Goal: Communication & Community: Answer question/provide support

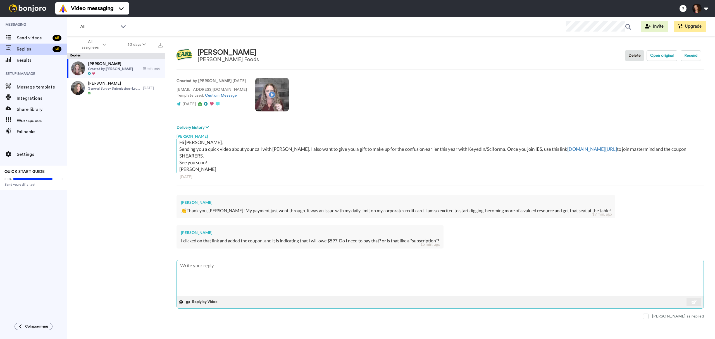
click at [202, 260] on textarea at bounding box center [440, 278] width 527 height 36
type textarea "G"
type textarea "x"
type textarea "GR"
type textarea "x"
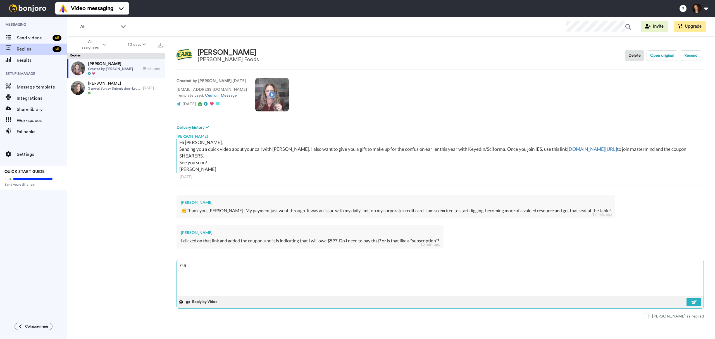
type textarea "GRE"
type textarea "x"
type textarea "GREA"
type textarea "x"
type textarea "GREAT"
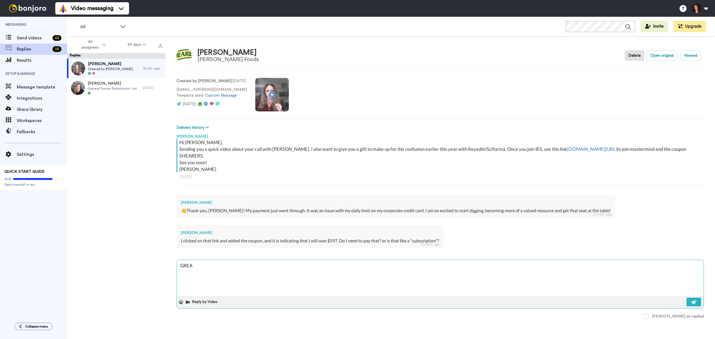
type textarea "x"
type textarea "GREAT!"
type textarea "x"
type textarea "GREAT!"
type textarea "x"
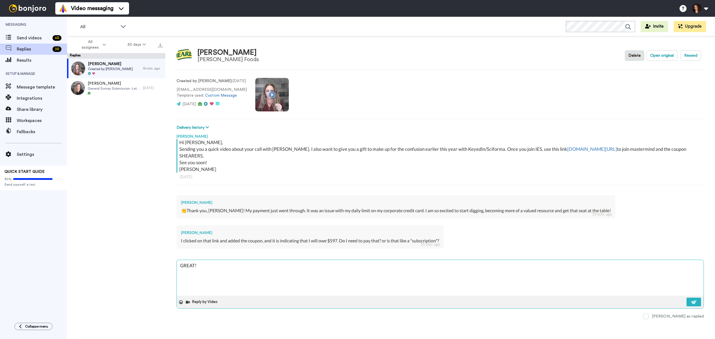
type textarea "GREAT! Y"
type textarea "x"
type textarea "GREAT! Ye"
type textarea "x"
type textarea "GREAT! Yes"
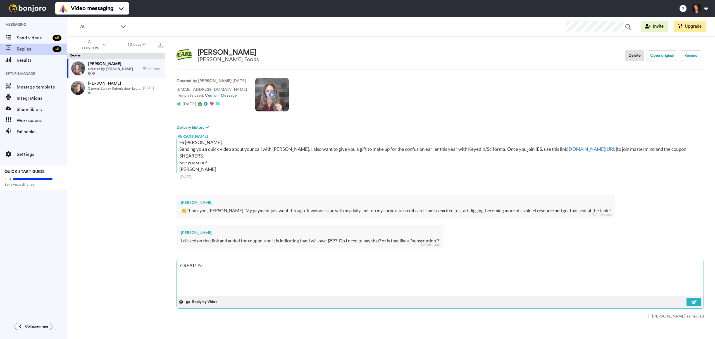
type textarea "x"
type textarea "GREAT! Yes,"
type textarea "x"
type textarea "GREAT! Yes,"
type textarea "x"
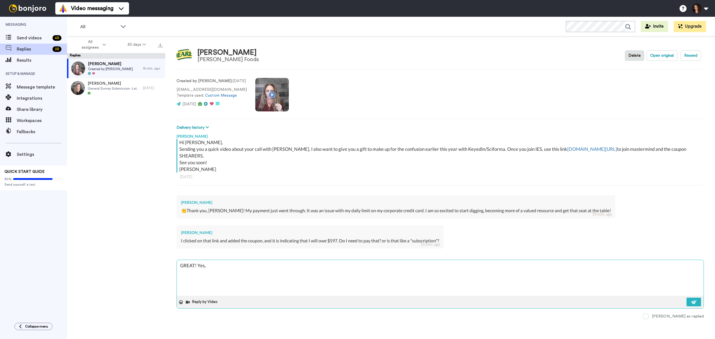
type textarea "GREAT! Yes, I"
type textarea "x"
type textarea "GREAT! Yes, I"
type textarea "x"
type textarea "GREAT! Yes, I"
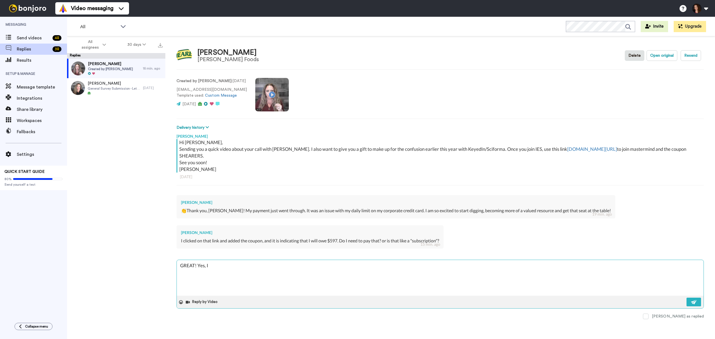
type textarea "x"
type textarea "GREAT! Yes,"
type textarea "x"
type textarea "GREAT! Yes, t"
type textarea "x"
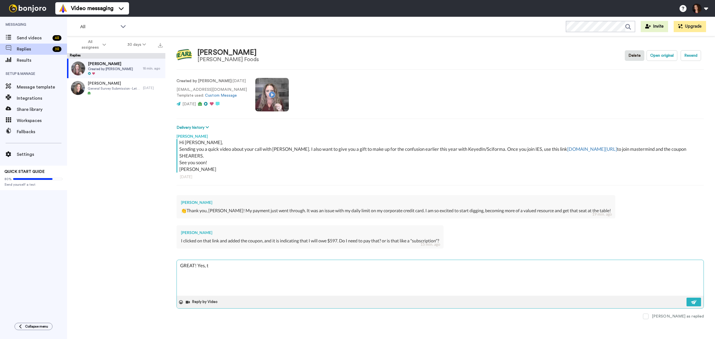
type textarea "GREAT! Yes, th"
type textarea "x"
type textarea "GREAT! Yes, the"
type textarea "x"
type textarea "GREAT! Yes, the"
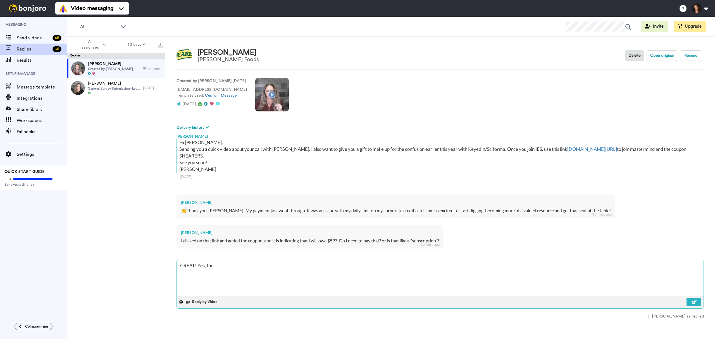
type textarea "x"
type textarea "GREAT! Yes, the m"
type textarea "x"
type textarea "GREAT! Yes, the me"
type textarea "x"
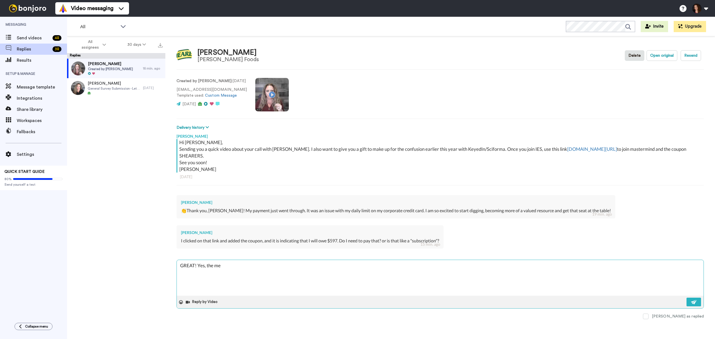
type textarea "GREAT! Yes, the mem"
type textarea "x"
type textarea "GREAT! Yes, the memb"
type textarea "x"
type textarea "GREAT! Yes, the membe"
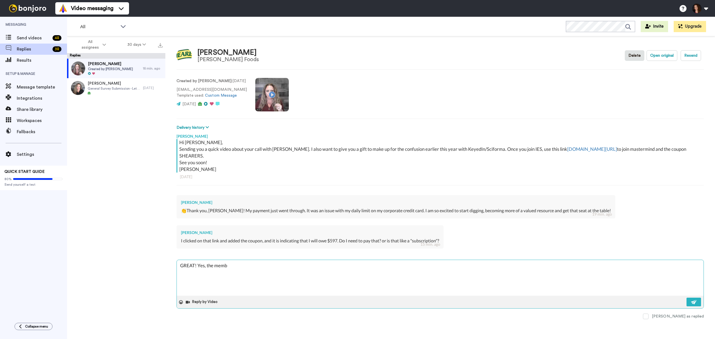
type textarea "x"
type textarea "GREAT! Yes, the member"
type textarea "x"
type textarea "GREAT! Yes, the members"
type textarea "x"
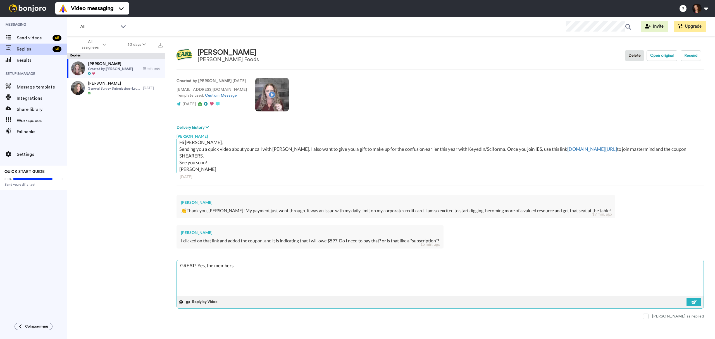
type textarea "GREAT! Yes, the membersh"
type textarea "x"
type textarea "GREAT! Yes, the membershi"
type textarea "x"
type textarea "GREAT! Yes, the membership"
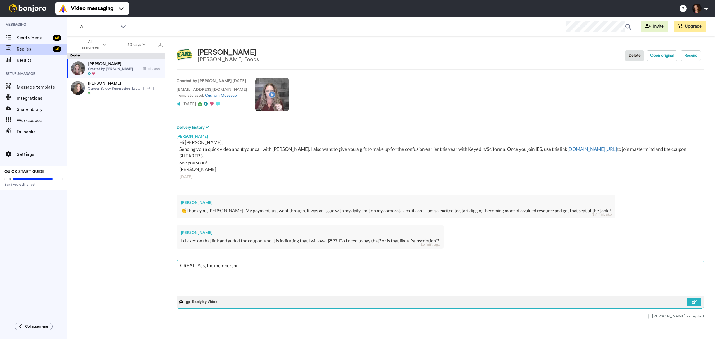
type textarea "x"
type textarea "GREAT! Yes, the membership"
type textarea "x"
type textarea "GREAT! Yes, the membership f"
type textarea "x"
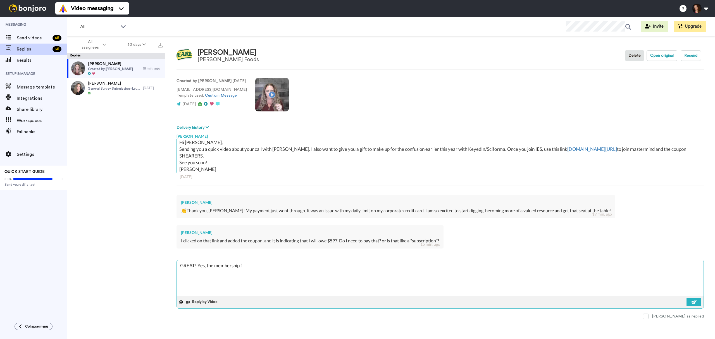
type textarea "GREAT! Yes, the membership fo"
type textarea "x"
type textarea "GREAT! Yes, the membership for"
type textarea "x"
type textarea "GREAT! Yes, the membership for"
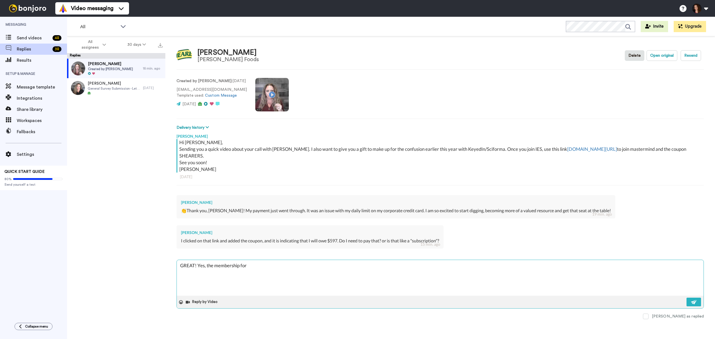
type textarea "x"
type textarea "GREAT! Yes, the membership for t"
type textarea "x"
type textarea "GREAT! Yes, the membership for th"
type textarea "x"
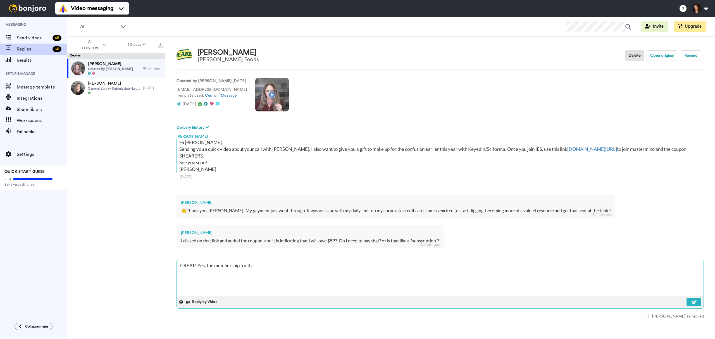
type textarea "GREAT! Yes, the membership for the"
type textarea "x"
type textarea "GREAT! Yes, the membership for the"
type textarea "x"
type textarea "GREAT! Yes, the membership for the l"
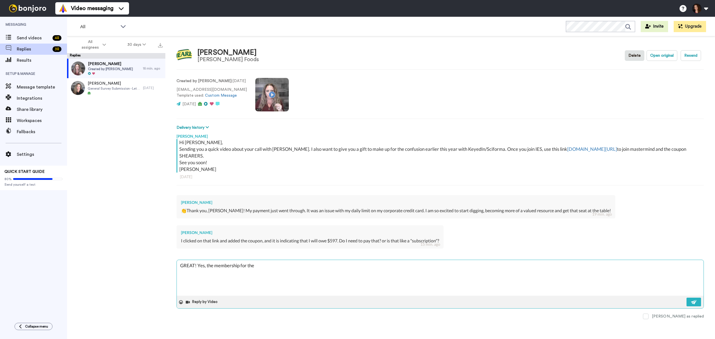
type textarea "x"
type textarea "GREAT! Yes, the membership for the li"
type textarea "x"
type textarea "GREAT! Yes, the membership for the liv"
type textarea "x"
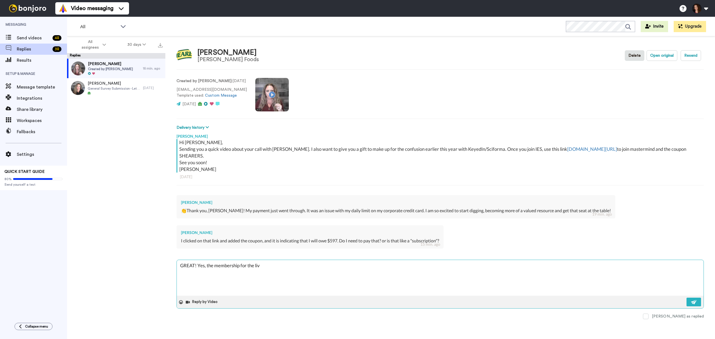
type textarea "GREAT! Yes, the membership for the live"
type textarea "x"
type textarea "GREAT! Yes, the membership for the liv"
type textarea "x"
type textarea "GREAT! Yes, the membership for the li"
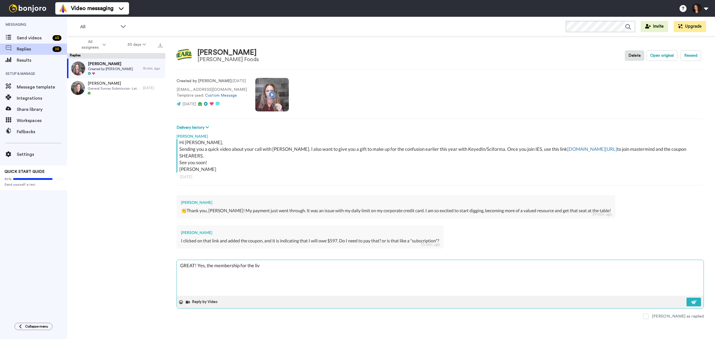
type textarea "x"
type textarea "GREAT! Yes, the membership for the l"
type textarea "x"
type textarea "GREAT! Yes, the membership for the"
type textarea "x"
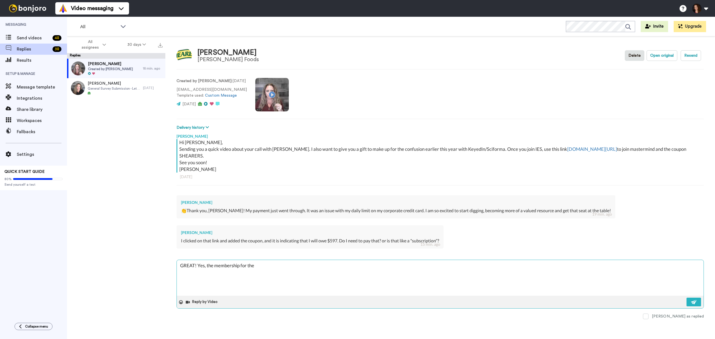
type textarea "GREAT! Yes, the membership for the m"
type textarea "x"
type textarea "GREAT! Yes, the membership for the ma"
type textarea "x"
type textarea "GREAT! Yes, the membership for the mas"
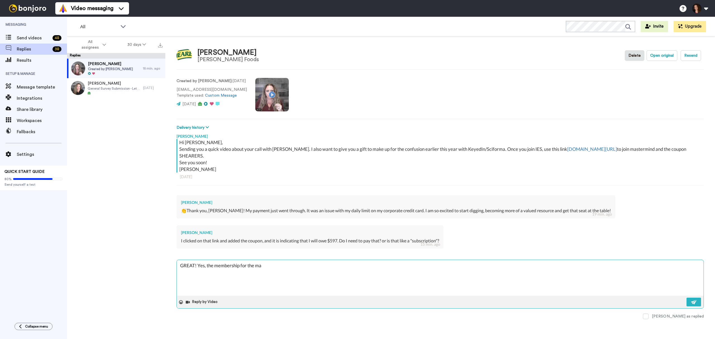
type textarea "x"
type textarea "GREAT! Yes, the membership for the mast"
type textarea "x"
type textarea "GREAT! Yes, the membership for the maste"
type textarea "x"
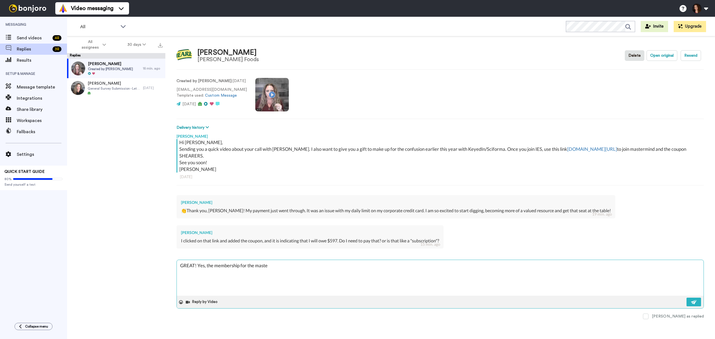
type textarea "GREAT! Yes, the membership for the master"
type textarea "x"
type textarea "GREAT! Yes, the membership for the masterm"
type textarea "x"
type textarea "GREAT! Yes, the membership for the mastermi"
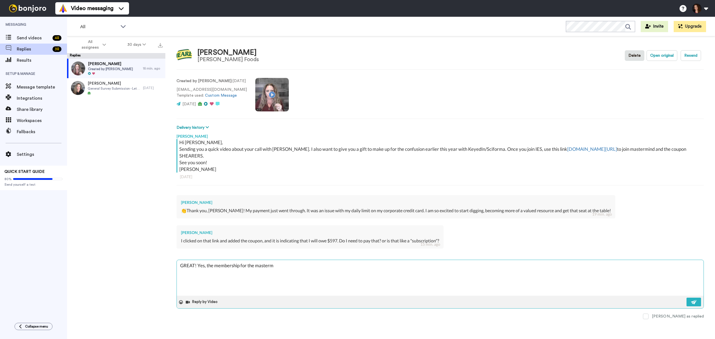
type textarea "x"
type textarea "GREAT! Yes, the membership for the mastermin"
type textarea "x"
type textarea "GREAT! Yes, the membership for the mastermind"
type textarea "x"
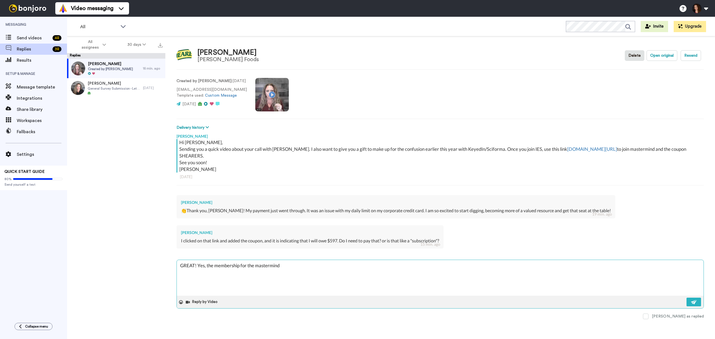
type textarea "GREAT! Yes, the membership for the mastermind"
type textarea "x"
type textarea "GREAT! Yes, the membership for the mastermind c"
type textarea "x"
type textarea "GREAT! Yes, the membership for the mastermind co"
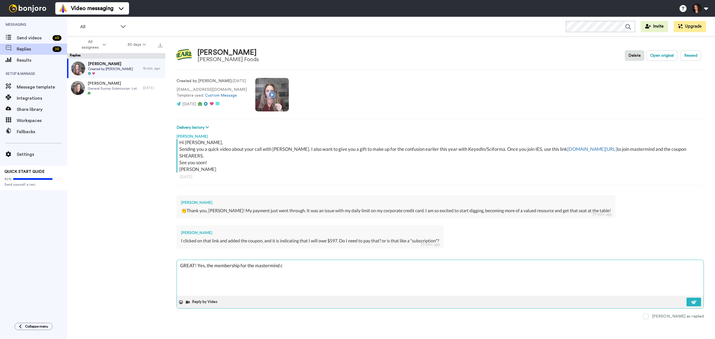
type textarea "x"
type textarea "GREAT! Yes, the membership for the mastermind coa"
type textarea "x"
type textarea "GREAT! Yes, the membership for the mastermind coac"
type textarea "x"
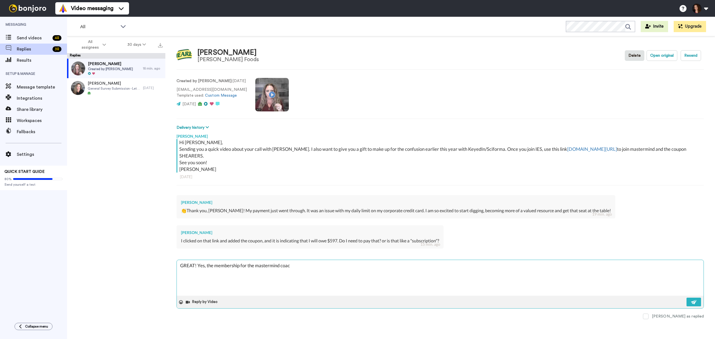
type textarea "GREAT! Yes, the membership for the mastermind coach"
type textarea "x"
type textarea "GREAT! Yes, the membership for the mastermind coachi"
type textarea "x"
type textarea "GREAT! Yes, the membership for the mastermind coaching"
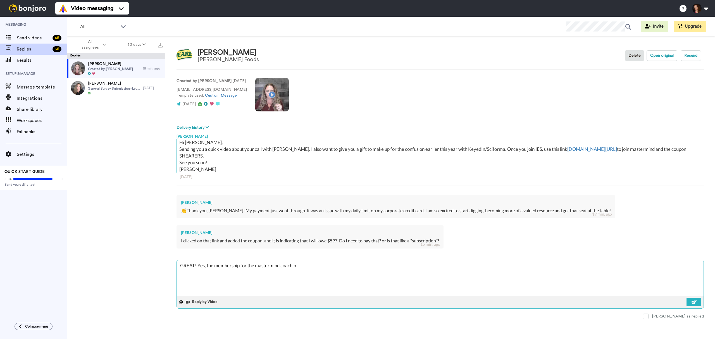
type textarea "x"
type textarea "GREAT! Yes, the membership for the mastermind coaching"
type textarea "x"
type textarea "GREAT! Yes, the membership for the mastermind coaching g"
type textarea "x"
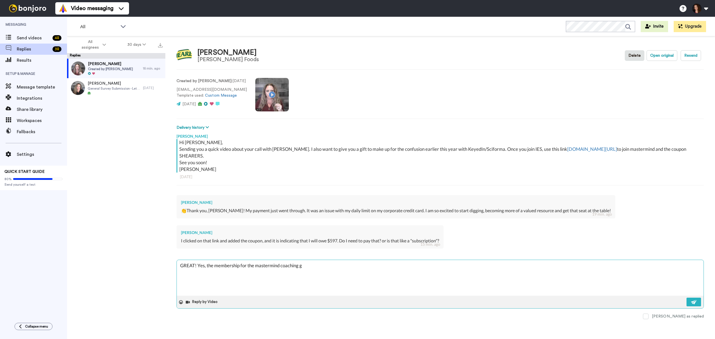
type textarea "GREAT! Yes, the membership for the mastermind coaching gr"
type textarea "x"
type textarea "GREAT! Yes, the membership for the mastermind coaching gro"
type textarea "x"
type textarea "GREAT! Yes, the membership for the mastermind coaching grou"
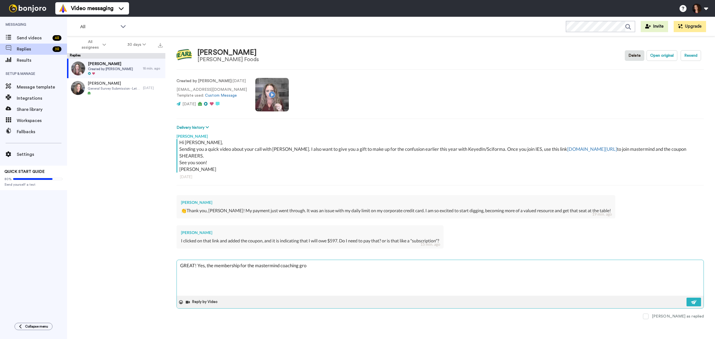
type textarea "x"
type textarea "GREAT! Yes, the membership for the mastermind coaching group"
type textarea "x"
type textarea "GREAT! Yes, the membership for the mastermind coaching group"
type textarea "x"
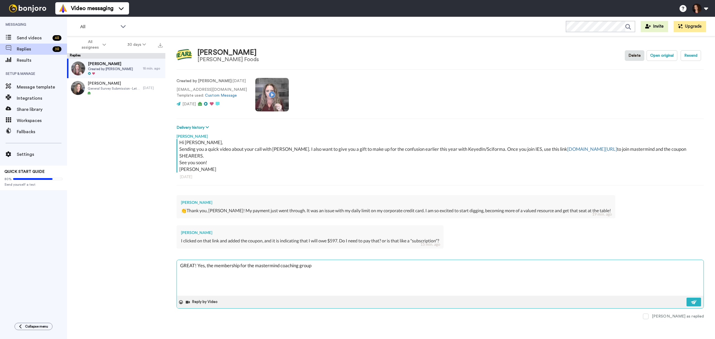
type textarea "GREAT! Yes, the membership for the mastermind coaching group i"
type textarea "x"
type textarea "GREAT! Yes, the membership for the mastermind coaching group is"
type textarea "x"
type textarea "GREAT! Yes, the membership for the mastermind coaching group is"
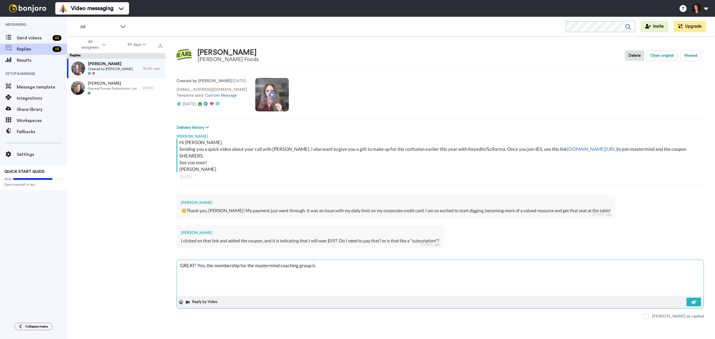
type textarea "x"
type textarea "GREAT! Yes, the membership for the mastermind coaching group is n"
type textarea "x"
type textarea "GREAT! Yes, the membership for the mastermind coaching group is no"
type textarea "x"
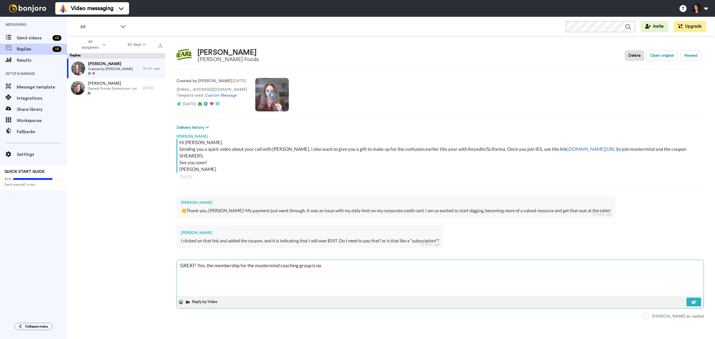
type textarea "GREAT! Yes, the membership for the mastermind coaching group is nor"
type textarea "x"
type textarea "GREAT! Yes, the membership for the mastermind coaching group is norm"
type textarea "x"
type textarea "GREAT! Yes, the membership for the mastermind coaching group is [PERSON_NAME]"
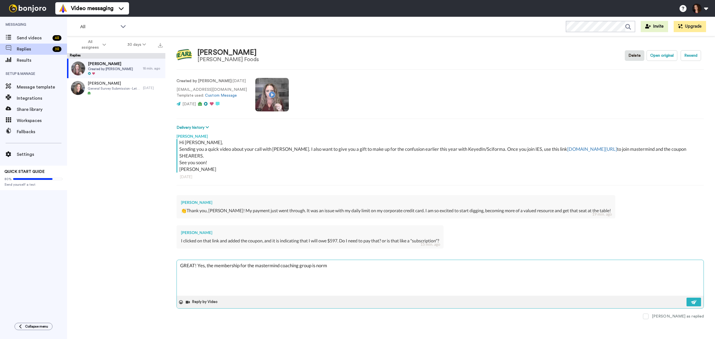
type textarea "x"
type textarea "GREAT! Yes, the membership for the mastermind coaching group is normal"
type textarea "x"
type textarea "GREAT! Yes, the membership for the mastermind coaching group is normall"
type textarea "x"
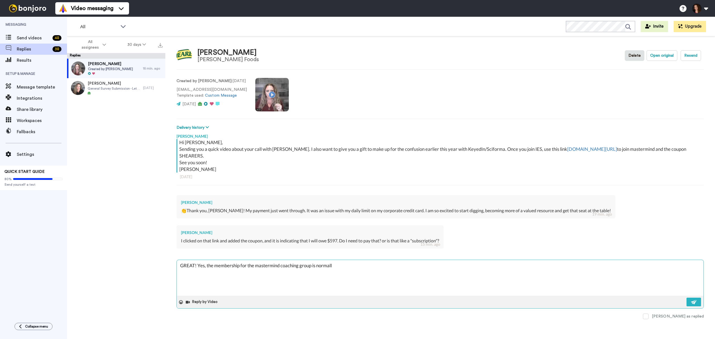
type textarea "GREAT! Yes, the membership for the mastermind coaching group is normally"
type textarea "x"
type textarea "GREAT! Yes, the membership for the mastermind coaching group is normally"
type textarea "x"
type textarea "GREAT! Yes, the membership for the mastermind coaching group is normally 1"
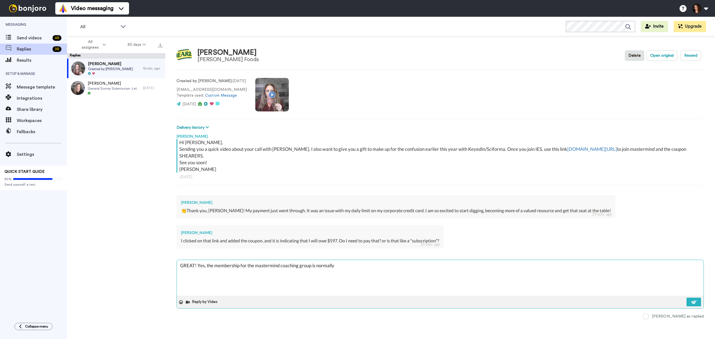
type textarea "x"
type textarea "GREAT! Yes, the membership for the mastermind coaching group is normally 16"
type textarea "x"
type textarea "GREAT! Yes, the membership for the mastermind coaching group is normally 160"
type textarea "x"
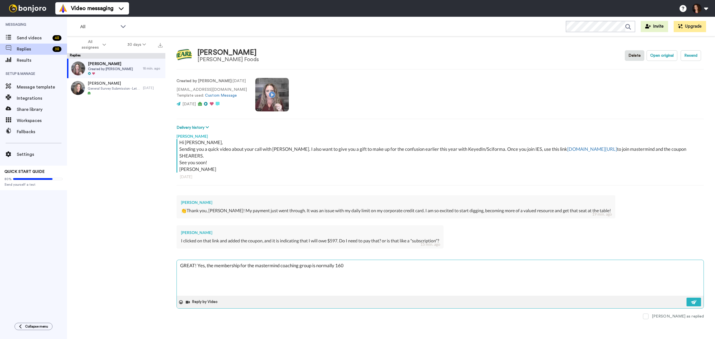
type textarea "GREAT! Yes, the membership for the mastermind coaching group is normally 1600"
type textarea "x"
type textarea "GREAT! Yes, the membership for the mastermind coaching group is normally 1600"
type textarea "x"
type textarea "GREAT! Yes, the membership for the mastermind coaching group is normally 1600 u"
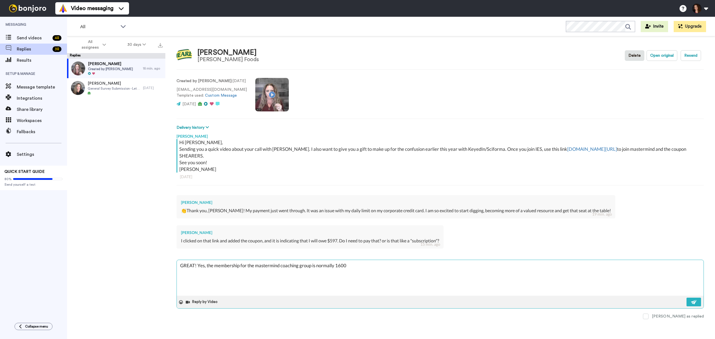
type textarea "x"
type textarea "GREAT! Yes, the membership for the mastermind coaching group is normally 1600 up"
type textarea "x"
type textarea "GREAT! Yes, the membership for the mastermind coaching group is normally 1600 up"
type textarea "x"
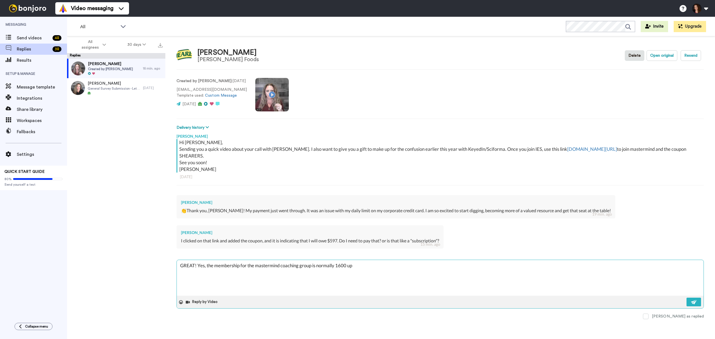
type textarea "GREAT! Yes, the membership for the mastermind coaching group is normally 1600 up"
type textarea "x"
type textarea "GREAT! Yes, the membership for the mastermind coaching group is normally 1600 u…"
type textarea "x"
type textarea "GREAT! Yes, the membership for the mastermind coaching group is normally 1600 u…"
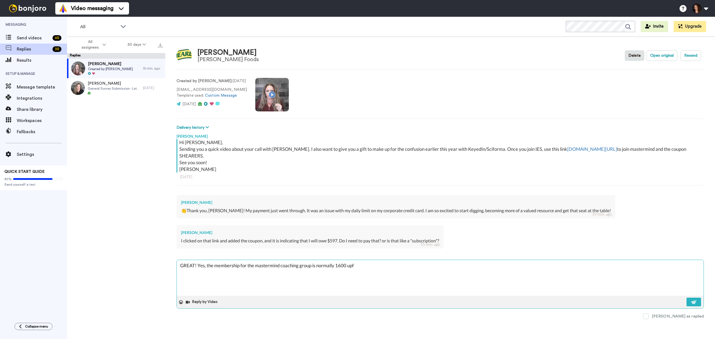
type textarea "x"
type textarea "GREAT! Yes, the membership for the mastermind coaching group is normally 1600 u…"
type textarea "x"
type textarea "GREAT! Yes, the membership for the mastermind coaching group is normally 1600 u…"
type textarea "x"
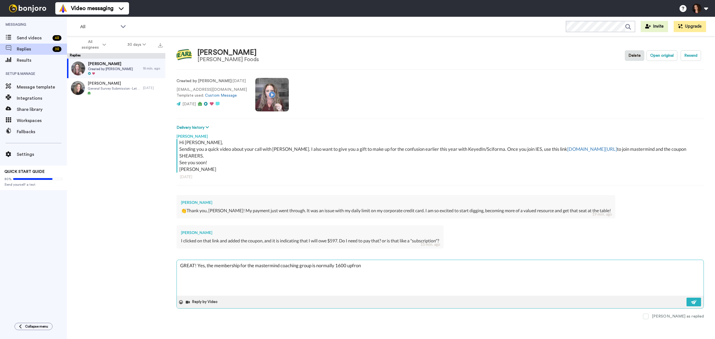
type textarea "GREAT! Yes, the membership for the mastermind coaching group is normally 1600 u…"
type textarea "x"
type textarea "GREAT! Yes, the membership for the mastermind coaching group is normally 1600 u…"
type textarea "x"
type textarea "GREAT! Yes, the membership for the mastermind coaching group is normally 1600 u…"
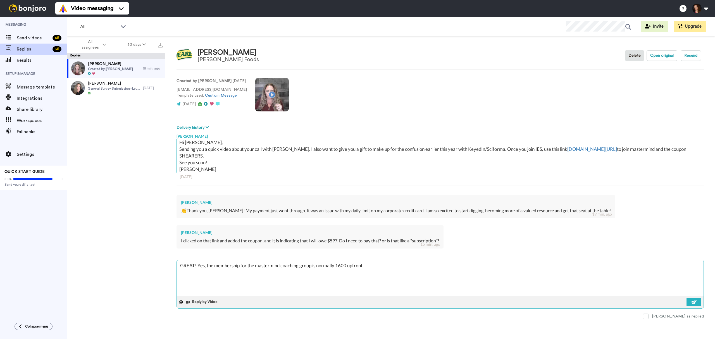
type textarea "x"
click at [348, 260] on textarea "GREAT! Yes, the membership for the mastermind coaching group is normally 1600 u…" at bounding box center [440, 278] width 527 height 36
click at [534, 260] on textarea "GREAT! Yes, the membership for the mastermind coaching group is normally 1600 (…" at bounding box center [440, 278] width 527 height 36
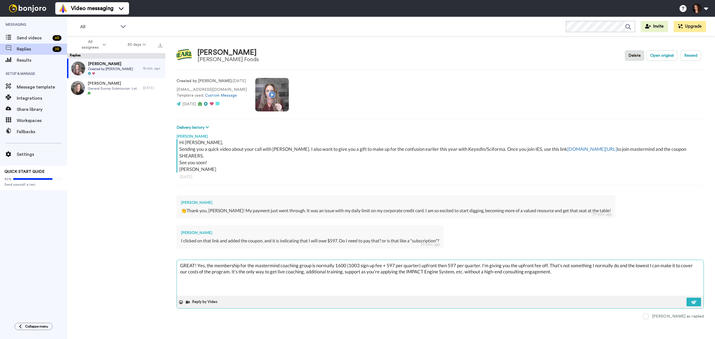
click at [305, 267] on textarea "GREAT! Yes, the membership for the mastermind coaching group is normally 1600 (…" at bounding box center [440, 278] width 527 height 36
click at [343, 272] on textarea "GREAT! Yes, the membership for the mastermind coaching group is normally 1600 (…" at bounding box center [440, 278] width 527 height 36
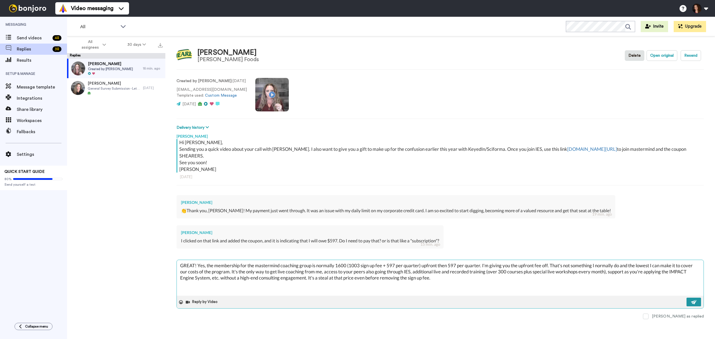
click at [694, 300] on img at bounding box center [694, 302] width 6 height 4
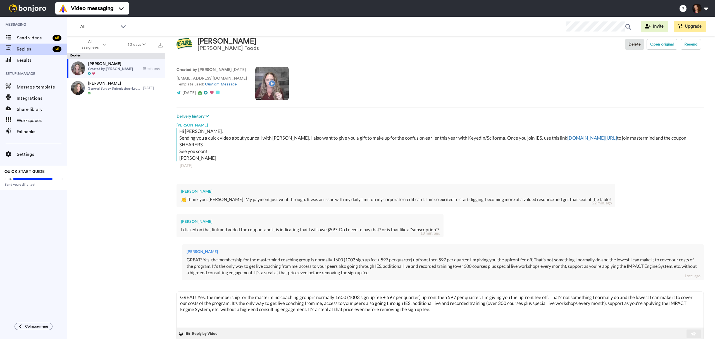
scroll to position [16, 0]
